Goal: Complete application form

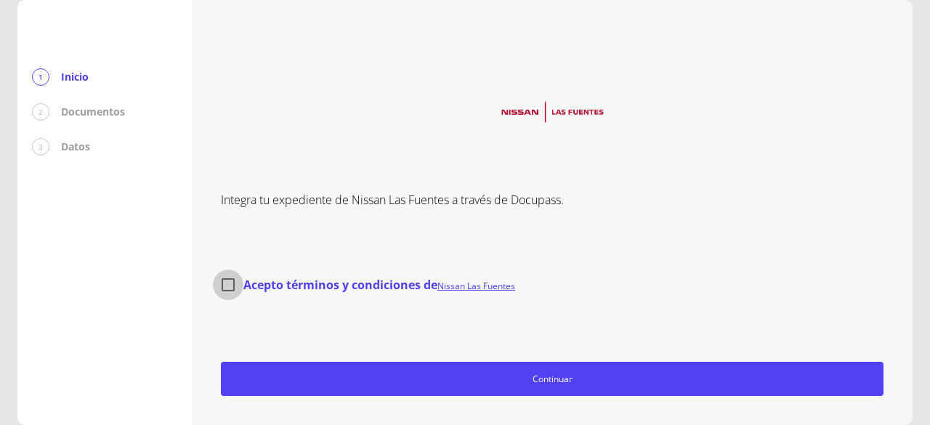
click at [231, 284] on input "Acepto términos y condiciones de Nissan Las Fuentes" at bounding box center [228, 285] width 31 height 31
checkbox input "true"
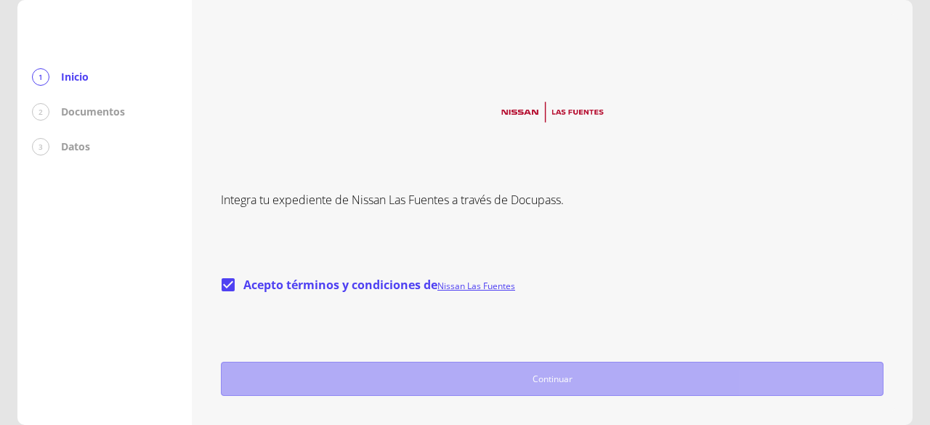
click at [455, 383] on span "Continuar" at bounding box center [552, 378] width 650 height 15
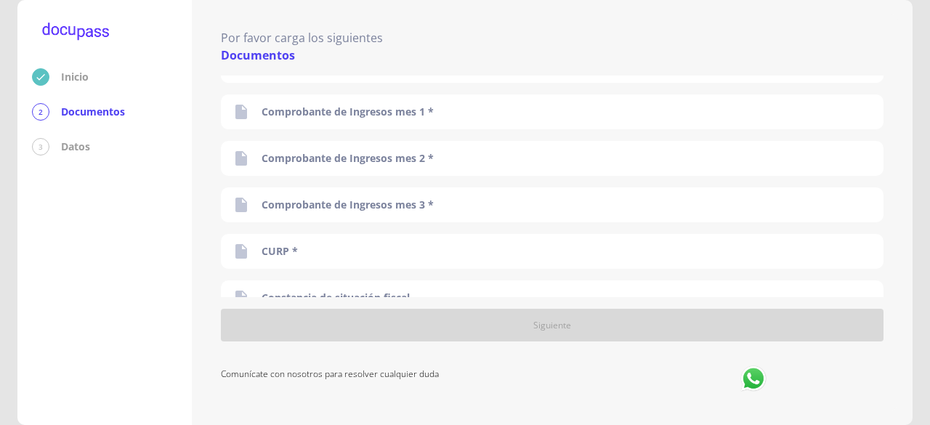
scroll to position [198, 0]
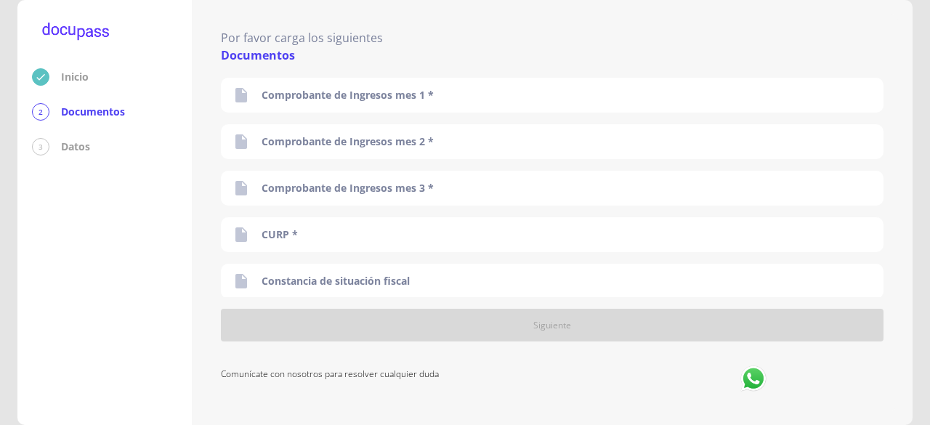
click at [57, 148] on div "3 Datos" at bounding box center [104, 146] width 145 height 17
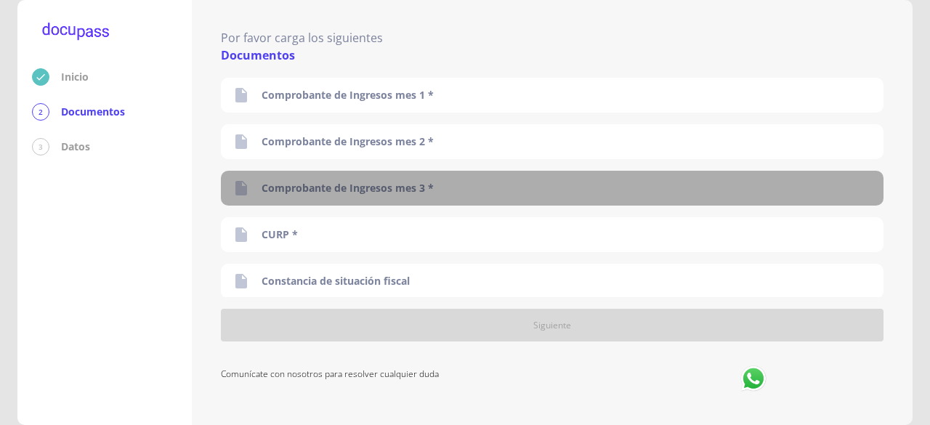
click at [671, 187] on div "Comprobante de Ingresos mes 3 *" at bounding box center [552, 188] width 663 height 35
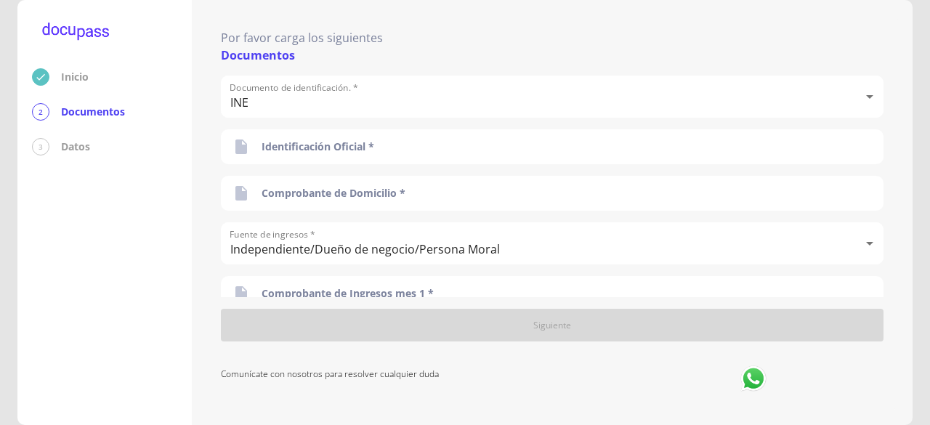
click at [74, 30] on img at bounding box center [75, 33] width 87 height 36
click at [72, 35] on img at bounding box center [75, 33] width 87 height 36
